Goal: Use online tool/utility: Use online tool/utility

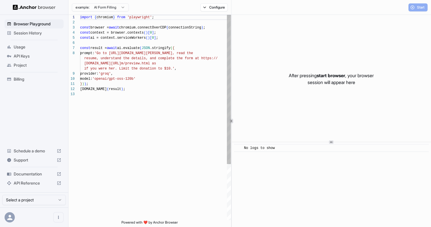
scroll to position [36, 0]
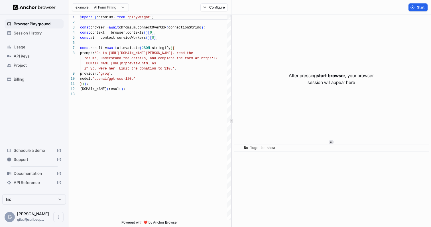
click at [111, 9] on html "Browser Playground Session History Usage API Keys Project Billing Schedule a de…" at bounding box center [215, 113] width 431 height 227
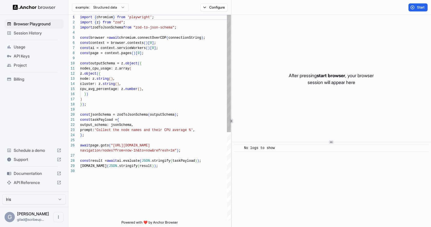
scroll to position [51, 0]
click at [115, 8] on html "Browser Playground Session History Usage API Keys Project Billing Schedule a de…" at bounding box center [215, 113] width 431 height 227
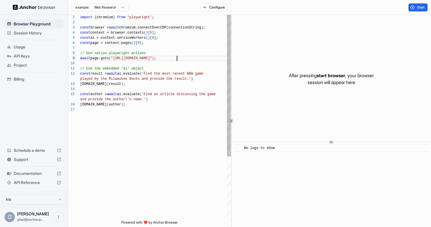
scroll to position [41, 0]
drag, startPoint x: 177, startPoint y: 58, endPoint x: 114, endPoint y: 57, distance: 62.7
click at [114, 57] on div "import { chromium } from 'playwright' ; const browser = await chromium.connectO…" at bounding box center [155, 164] width 151 height 298
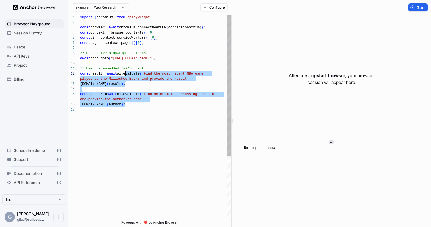
scroll to position [5, 0]
drag, startPoint x: 79, startPoint y: 107, endPoint x: 124, endPoint y: 72, distance: 56.1
click at [124, 72] on div "import { chromium } from 'playwright' ; const browser = await chromium.connectO…" at bounding box center [155, 164] width 151 height 298
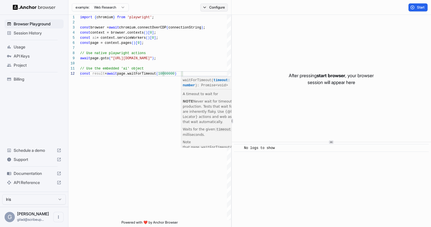
click at [219, 6] on button "Configure" at bounding box center [214, 7] width 28 height 8
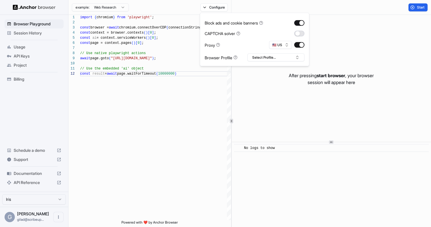
click at [299, 34] on button "button" at bounding box center [299, 34] width 10 height 6
click at [415, 9] on button "Start" at bounding box center [418, 7] width 19 height 8
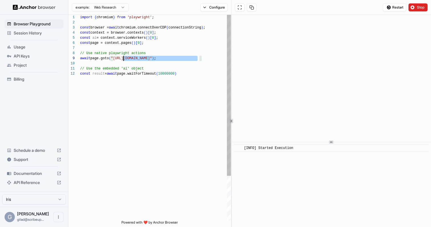
scroll to position [41, 0]
drag, startPoint x: 198, startPoint y: 57, endPoint x: 119, endPoint y: 56, distance: 79.0
click at [119, 56] on div "import { chromium } from 'playwright' ; const browser = await chromium.connectO…" at bounding box center [155, 146] width 151 height 262
drag, startPoint x: 115, startPoint y: 58, endPoint x: 198, endPoint y: 57, distance: 82.7
click at [198, 57] on div "import { chromium } from 'playwright' ; const browser = await chromium.connectO…" at bounding box center [155, 146] width 151 height 262
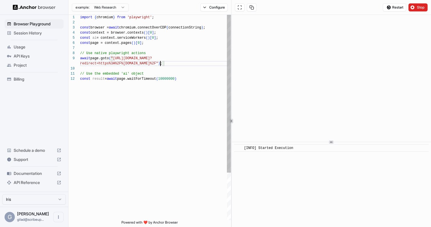
scroll to position [46, 0]
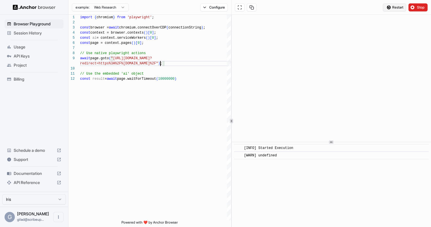
click at [398, 7] on span "Restart" at bounding box center [397, 7] width 11 height 5
click at [152, 57] on div "import { chromium } from 'playwright' ; const browser = await chromium.connectO…" at bounding box center [155, 148] width 151 height 267
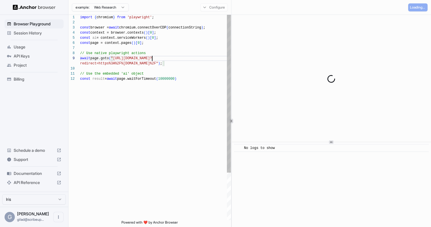
type textarea "**********"
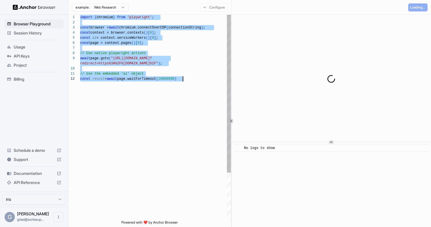
scroll to position [0, 0]
